Goal: Transaction & Acquisition: Purchase product/service

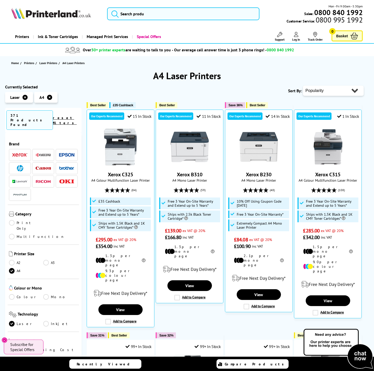
click at [62, 166] on img at bounding box center [66, 168] width 15 height 4
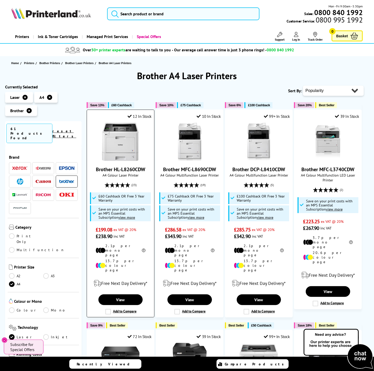
click at [116, 145] on img at bounding box center [120, 142] width 38 height 38
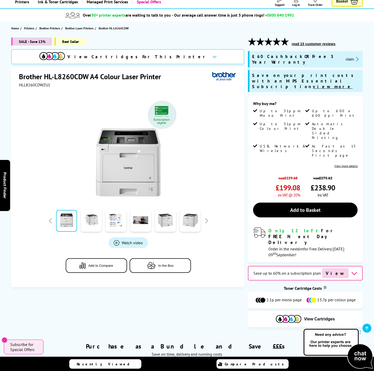
scroll to position [77, 0]
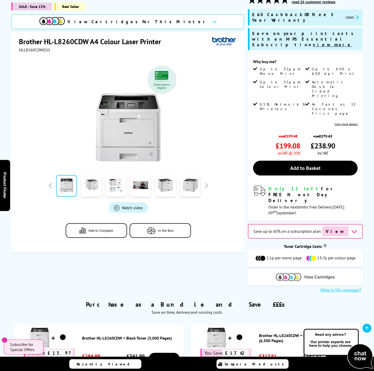
click at [306, 275] on span "View Cartridges" at bounding box center [319, 277] width 31 height 5
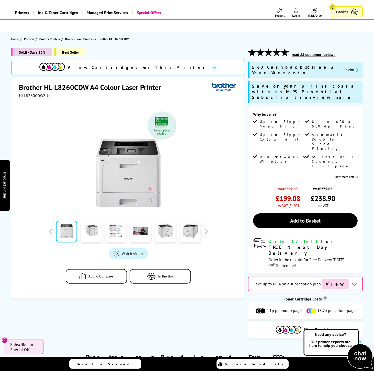
scroll to position [0, 0]
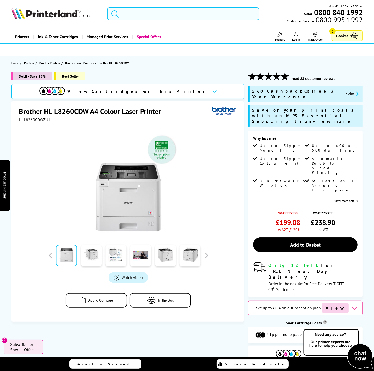
click at [175, 13] on input "search" at bounding box center [183, 13] width 152 height 13
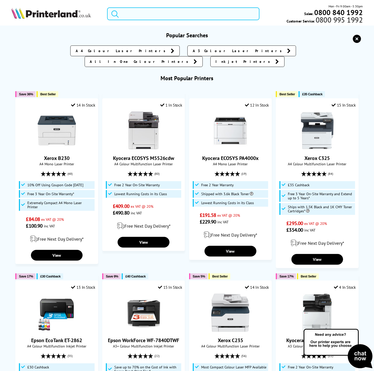
paste input "Kyocera ECOSYS FS-9130DN"
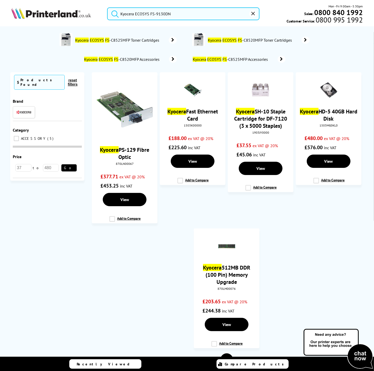
type input "Kyocera ECOSYS FS-9130DN"
click at [31, 16] on img at bounding box center [51, 13] width 80 height 11
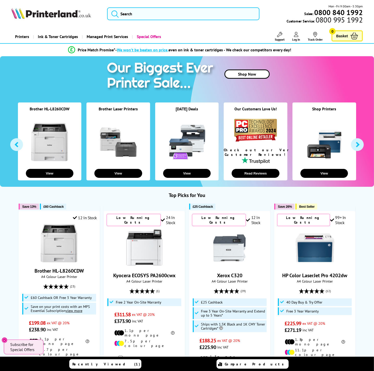
click at [185, 121] on div at bounding box center [187, 142] width 64 height 49
click at [179, 174] on button "View" at bounding box center [187, 173] width 48 height 9
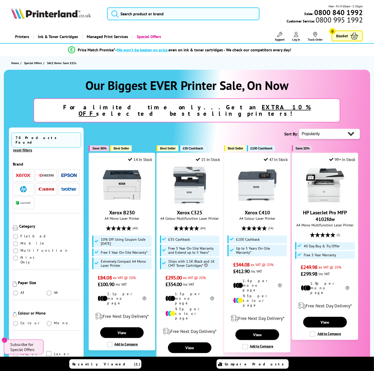
click at [43, 174] on img "button" at bounding box center [46, 176] width 15 height 4
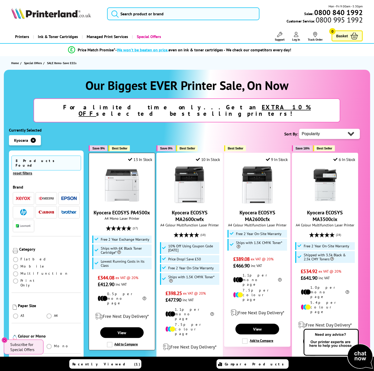
click at [117, 182] on img at bounding box center [122, 185] width 38 height 38
